Goal: Task Accomplishment & Management: Manage account settings

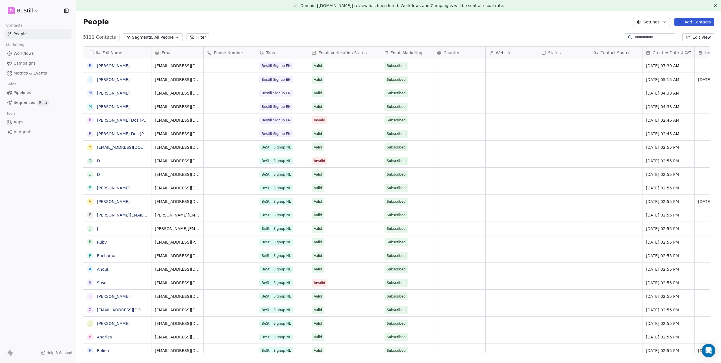
scroll to position [316, 636]
click at [20, 62] on span "Campaigns" at bounding box center [25, 63] width 22 height 6
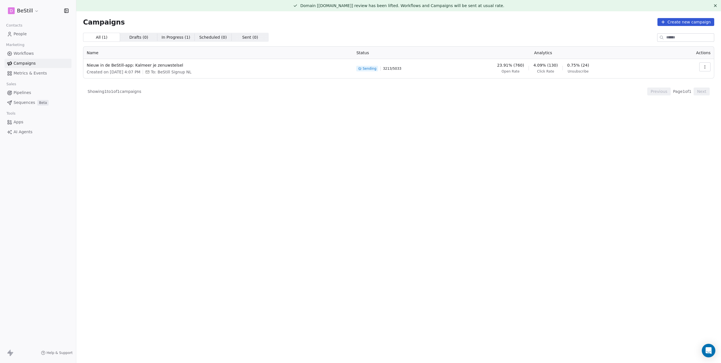
click at [30, 34] on link "People" at bounding box center [38, 33] width 67 height 9
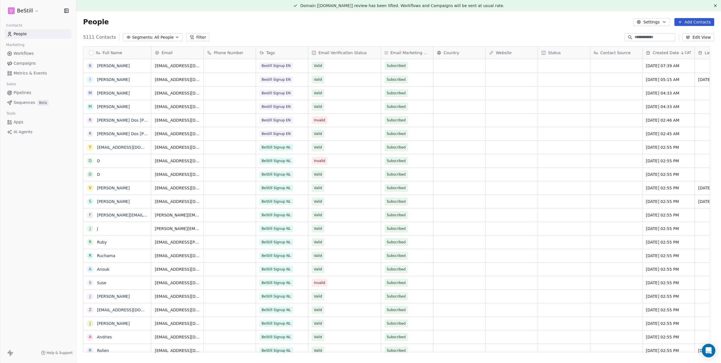
scroll to position [316, 636]
click at [154, 36] on span "All People" at bounding box center [163, 37] width 19 height 6
click at [187, 34] on html "D BeStill Contacts People Marketing Workflows Campaigns Metrics & Events Sales …" at bounding box center [360, 181] width 721 height 363
click at [175, 37] on icon "button" at bounding box center [177, 37] width 5 height 5
click at [171, 37] on html "D BeStill Contacts People Marketing Workflows Campaigns Metrics & Events Sales …" at bounding box center [360, 181] width 721 height 363
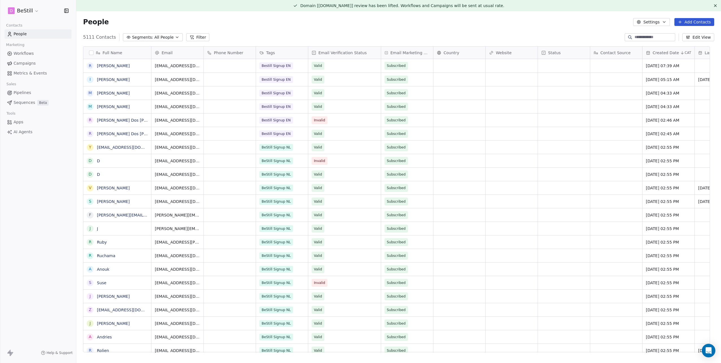
click at [199, 37] on button "Filter" at bounding box center [197, 37] width 23 height 8
click at [39, 27] on button "Add Filter" at bounding box center [37, 23] width 69 height 10
click at [35, 36] on span "Contact properties" at bounding box center [27, 37] width 37 height 6
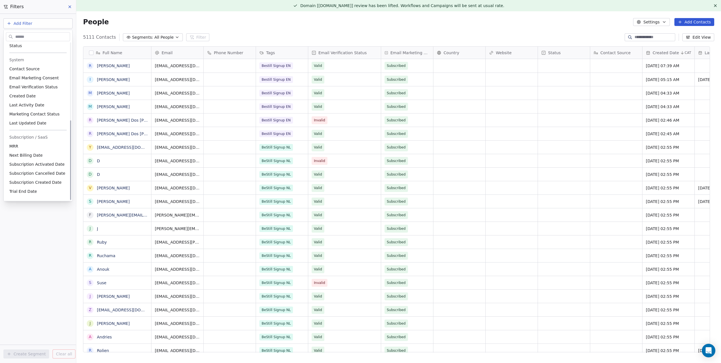
scroll to position [153, 0]
click at [45, 73] on span "Email Marketing Consent" at bounding box center [33, 73] width 49 height 6
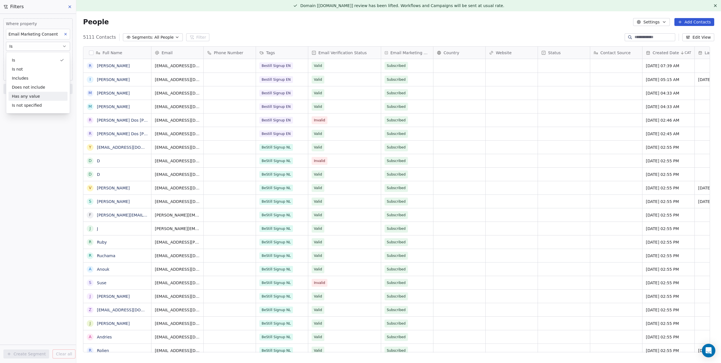
drag, startPoint x: 9, startPoint y: 164, endPoint x: 46, endPoint y: 83, distance: 88.9
click at [9, 163] on div "Where property Email Marketing Consent Is Select Email Marketing Consent Add fi…" at bounding box center [38, 188] width 76 height 349
click at [46, 59] on body "D BeStill Contacts People Marketing Workflows Campaigns Metrics & Events Sales …" at bounding box center [360, 181] width 721 height 363
click at [36, 88] on div "Unsubscribed" at bounding box center [27, 88] width 23 height 5
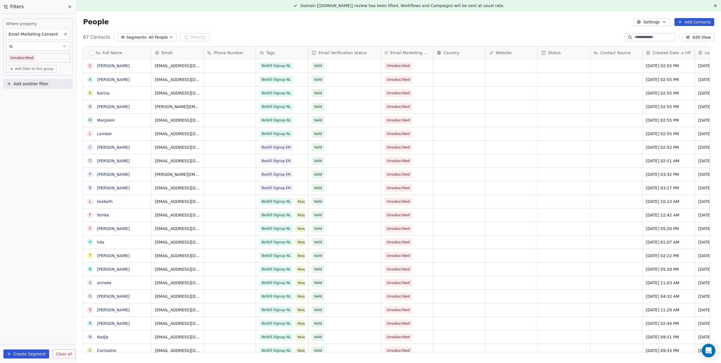
scroll to position [316, 636]
click at [20, 353] on button "Create Segment" at bounding box center [26, 354] width 46 height 9
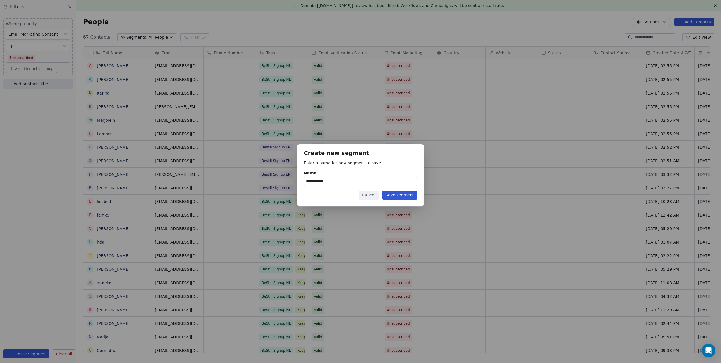
type input "**********"
click at [399, 194] on button "Save segment" at bounding box center [399, 195] width 35 height 9
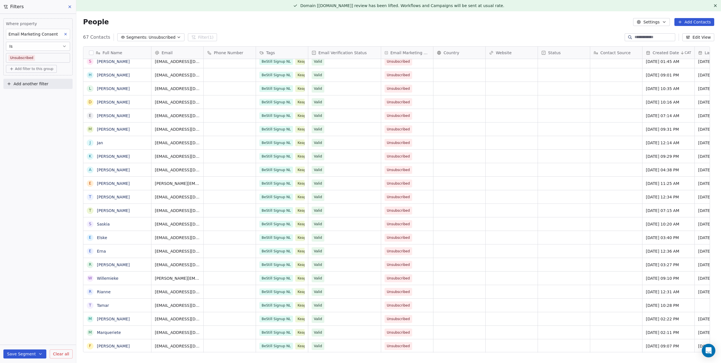
scroll to position [11, 0]
